Goal: Task Accomplishment & Management: Manage account settings

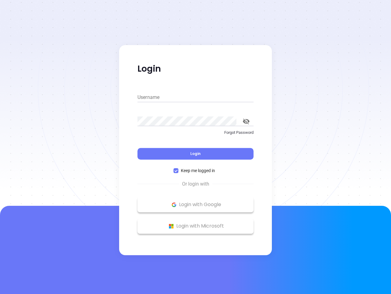
click at [196, 147] on div "Login" at bounding box center [196, 149] width 116 height 19
click at [196, 97] on input "Username" at bounding box center [196, 97] width 116 height 10
click at [246, 121] on icon "toggle password visibility" at bounding box center [246, 121] width 7 height 6
click at [196, 153] on span "Login" at bounding box center [195, 153] width 10 height 5
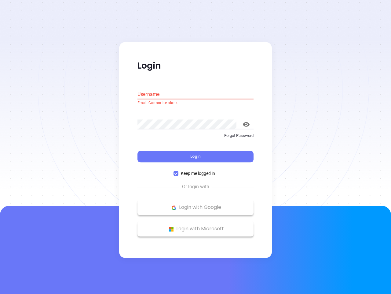
click at [196, 170] on span "Keep me logged in" at bounding box center [198, 173] width 39 height 7
click at [179, 171] on input "Keep me logged in" at bounding box center [176, 173] width 5 height 5
checkbox input "false"
click at [196, 204] on p "Login with Google" at bounding box center [196, 207] width 110 height 9
click at [196, 226] on p "Login with Microsoft" at bounding box center [196, 228] width 110 height 9
